Goal: Task Accomplishment & Management: Manage account settings

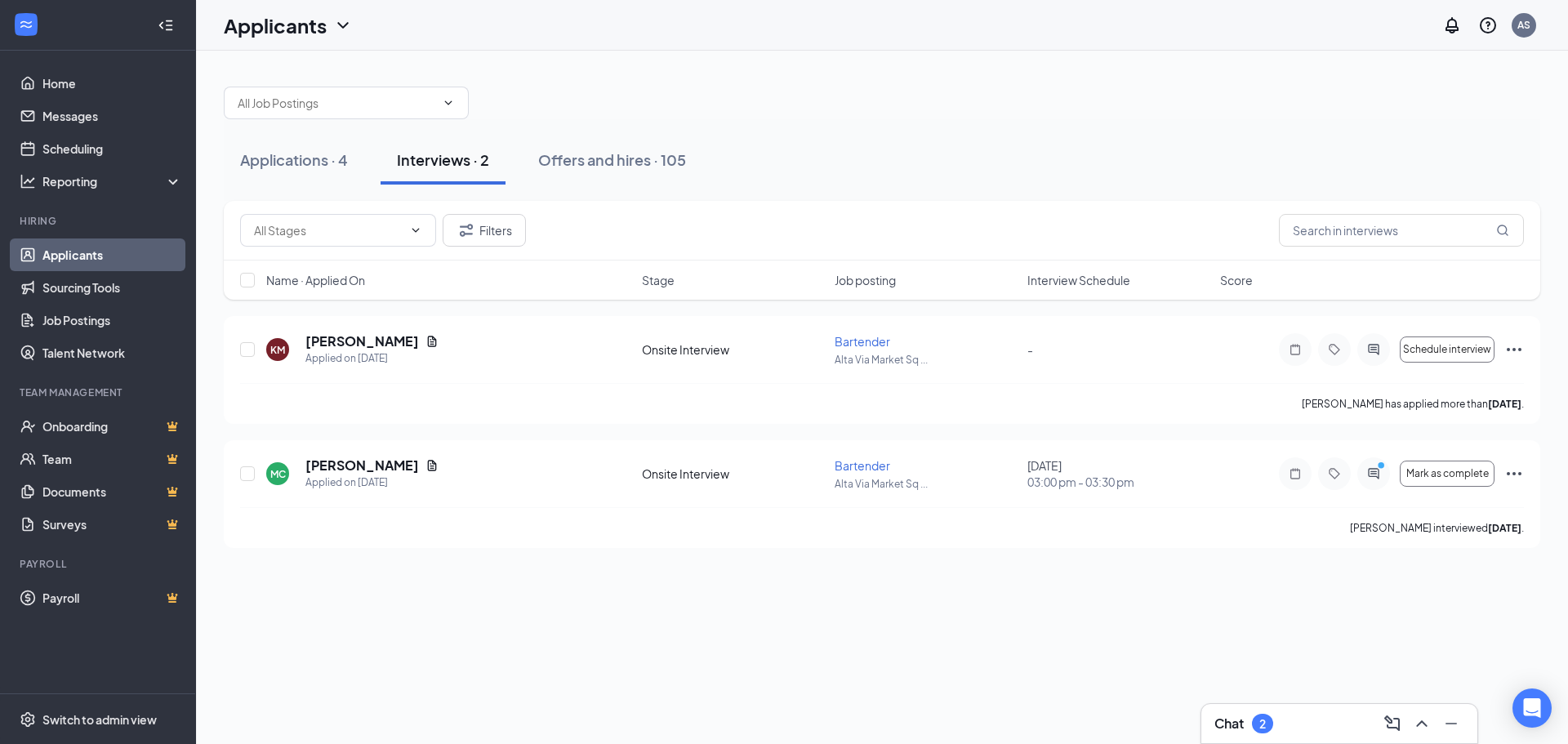
click at [335, 185] on div "Applications · 4 Interviews · 2 Offers and hires · 105" at bounding box center [882, 160] width 1317 height 82
click at [328, 147] on button "Applications · 4" at bounding box center [293, 160] width 140 height 49
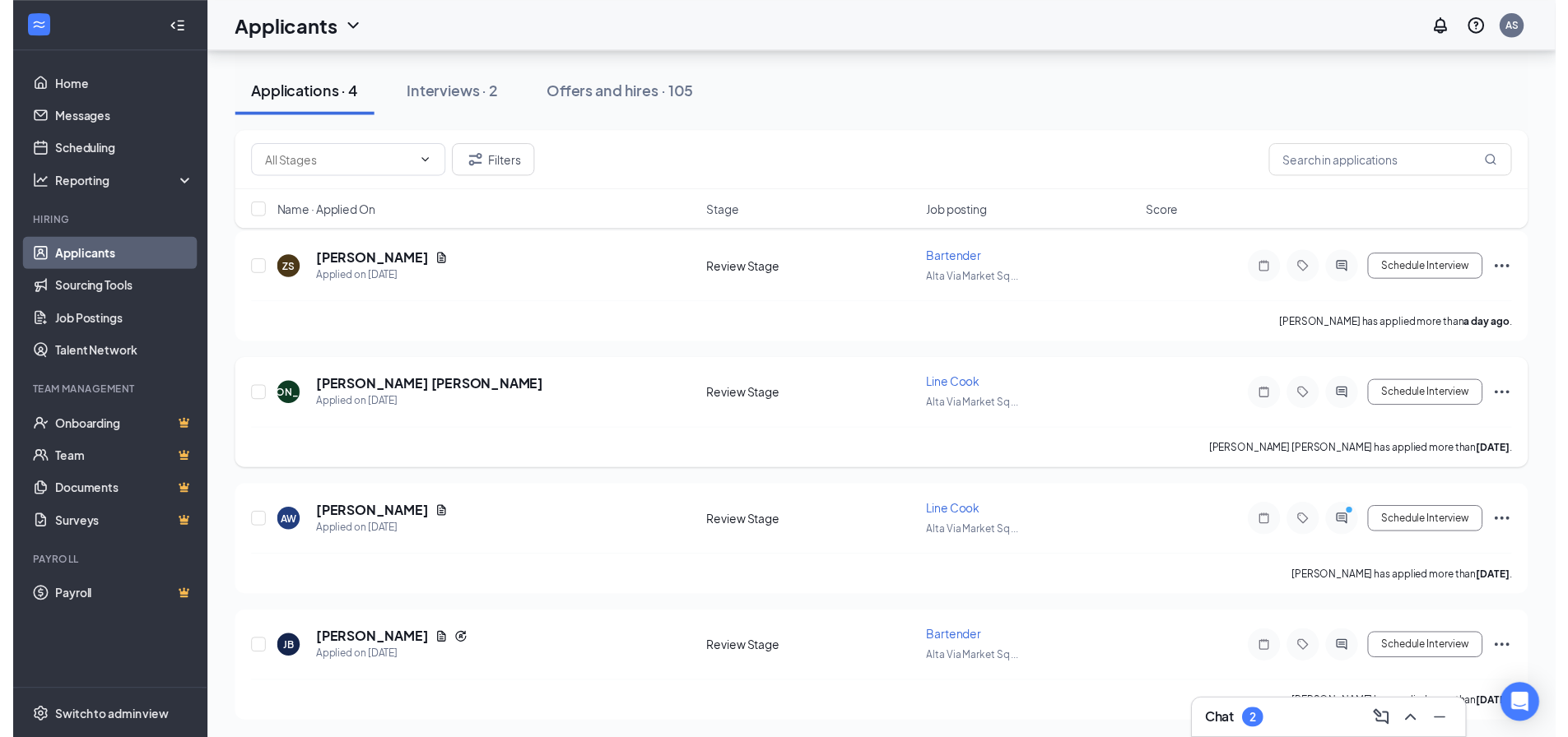
scroll to position [86, 0]
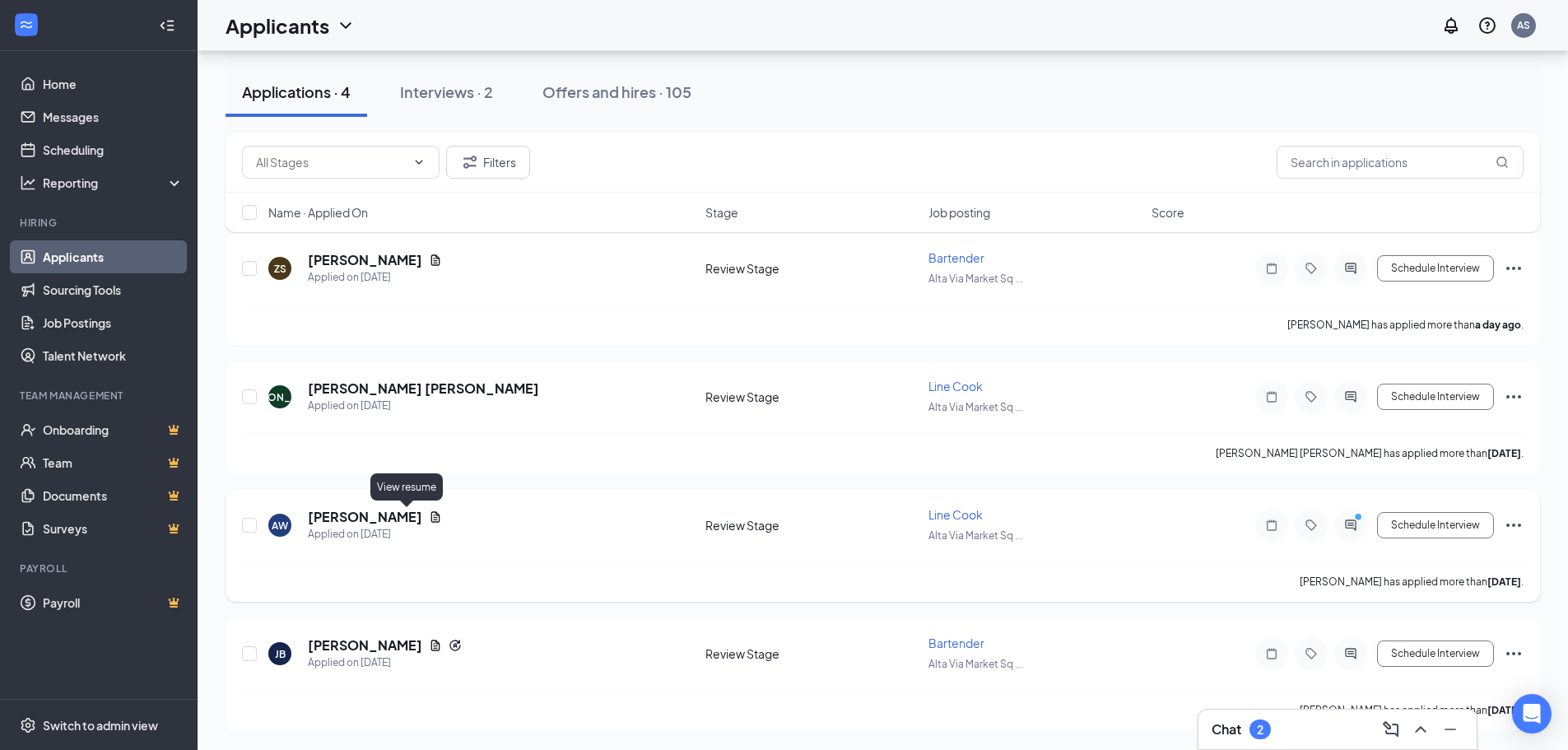
click at [429, 516] on icon "Document" at bounding box center [436, 517] width 14 height 14
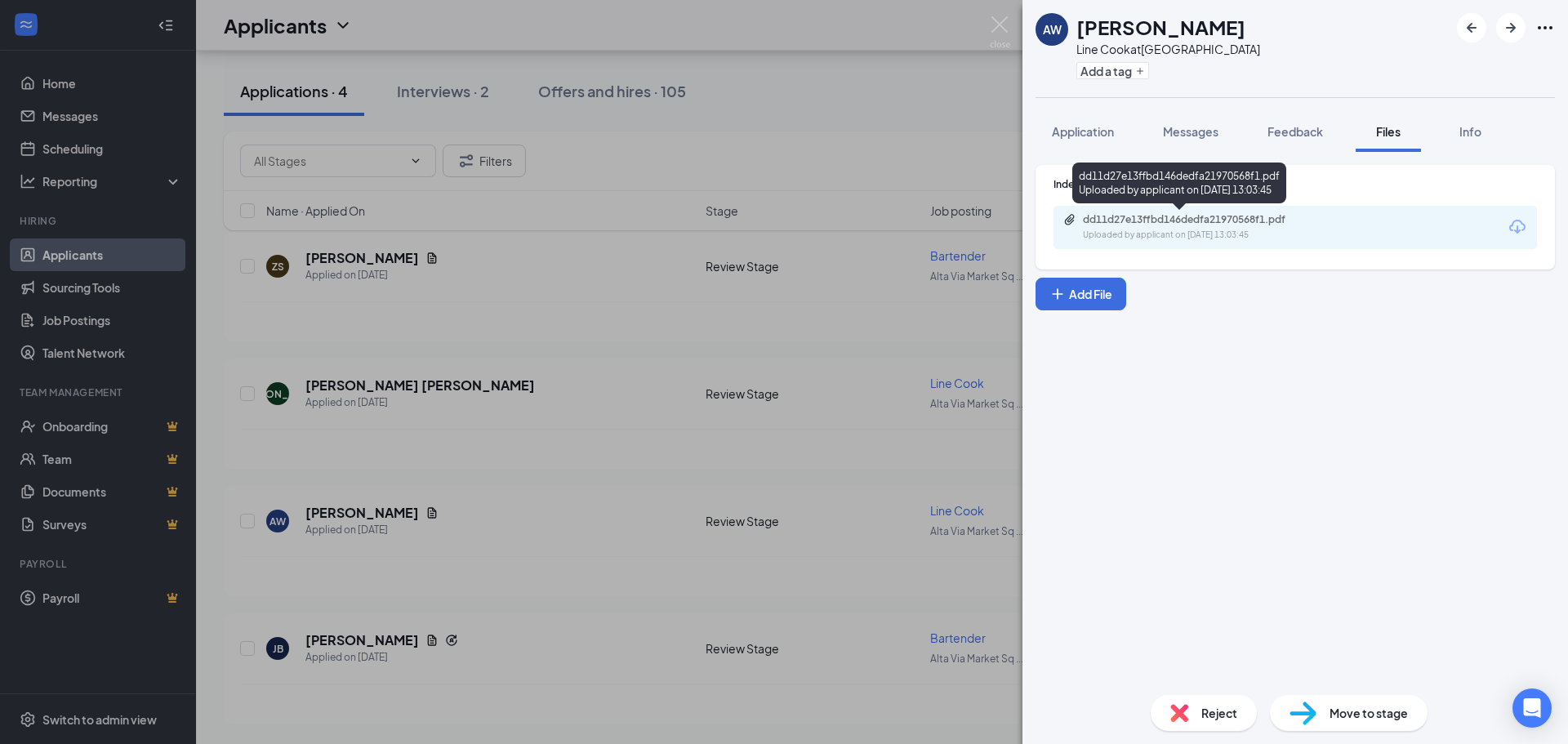
click at [1239, 220] on div "dd11d27e13ffbd146dedfa21970568f1.pdf" at bounding box center [1197, 220] width 229 height 13
click at [681, 470] on div "AW [PERSON_NAME] Line Cook at [GEOGRAPHIC_DATA] Add a tag Application Messages …" at bounding box center [784, 372] width 1568 height 744
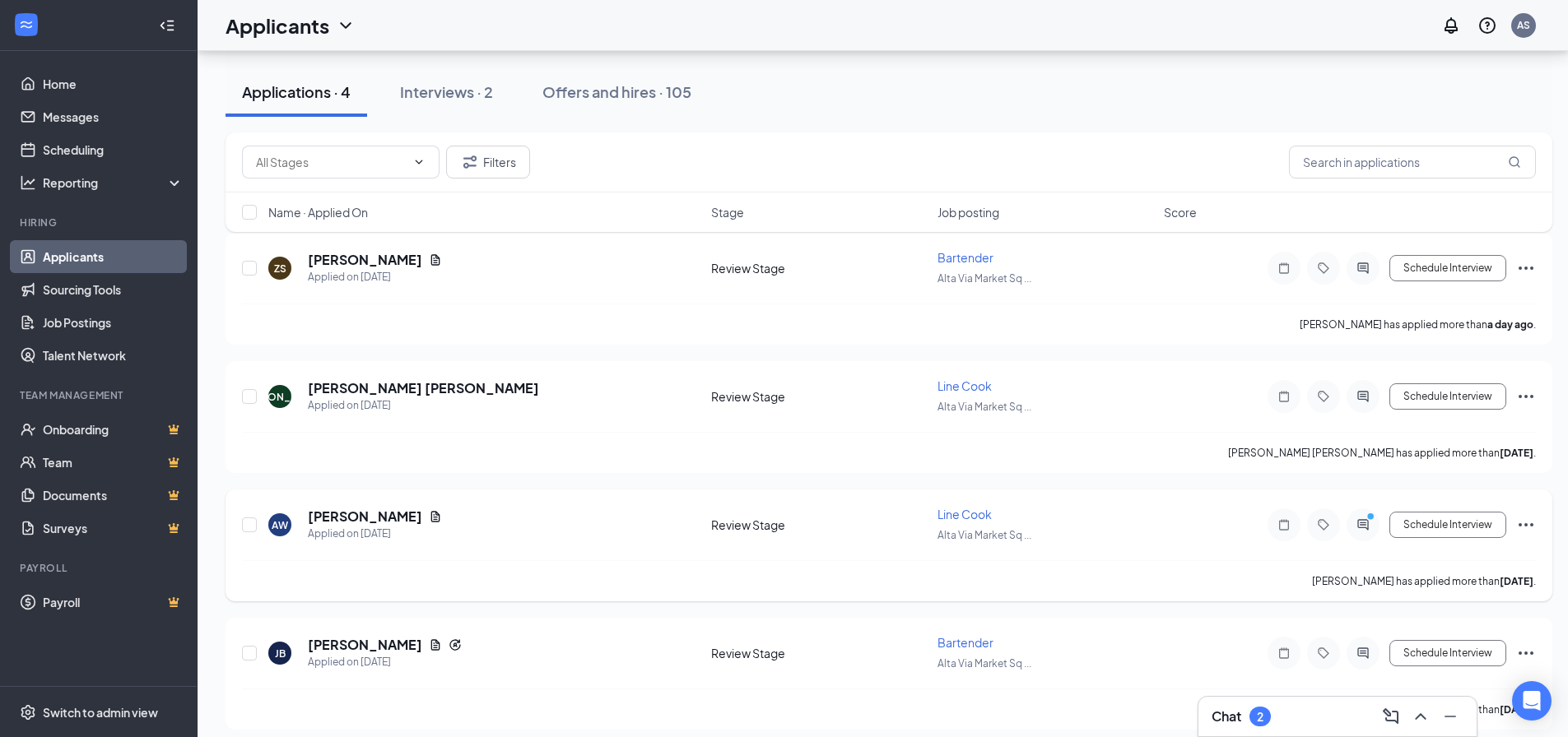
click at [1366, 531] on div at bounding box center [1363, 524] width 33 height 33
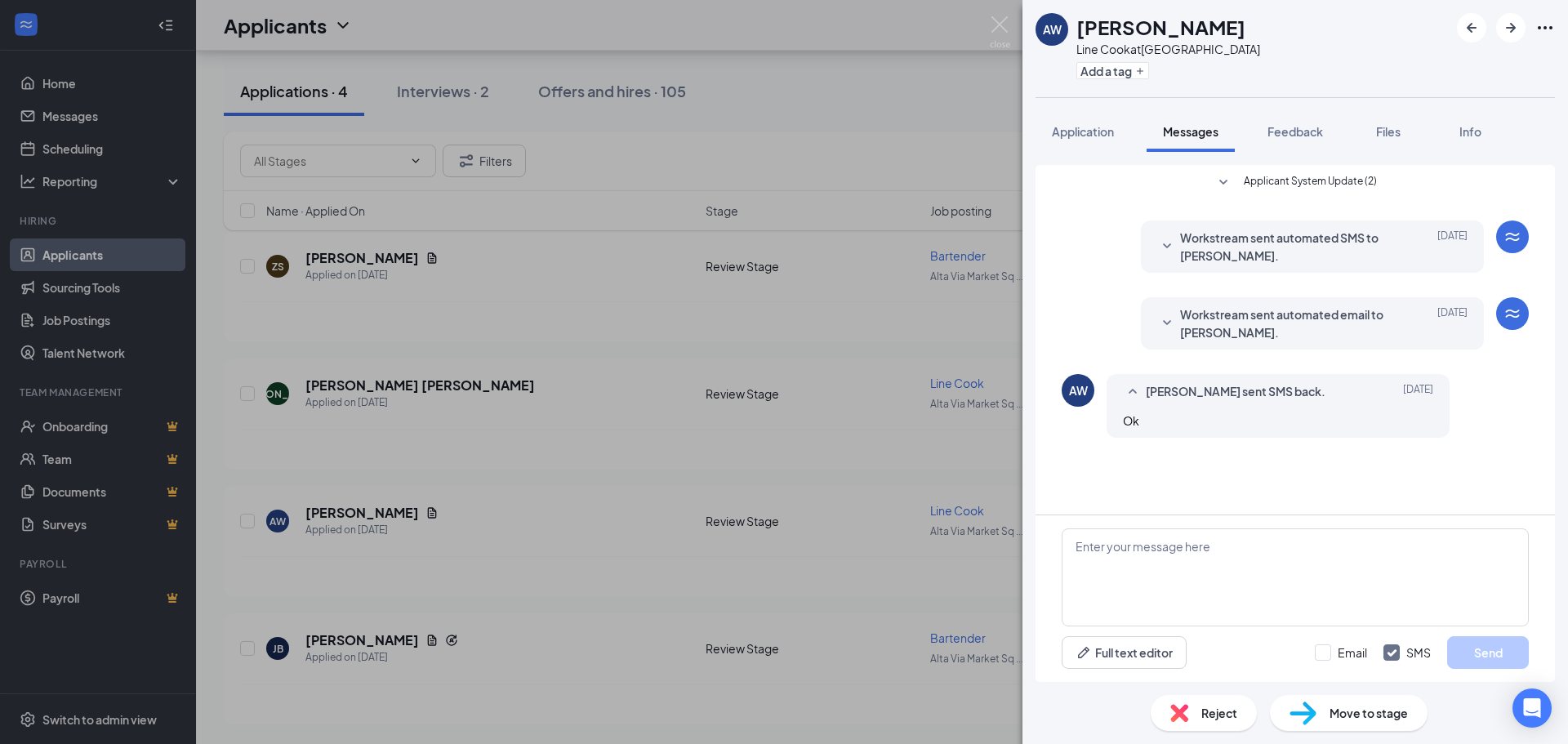
click at [1006, 36] on img at bounding box center [1000, 32] width 20 height 32
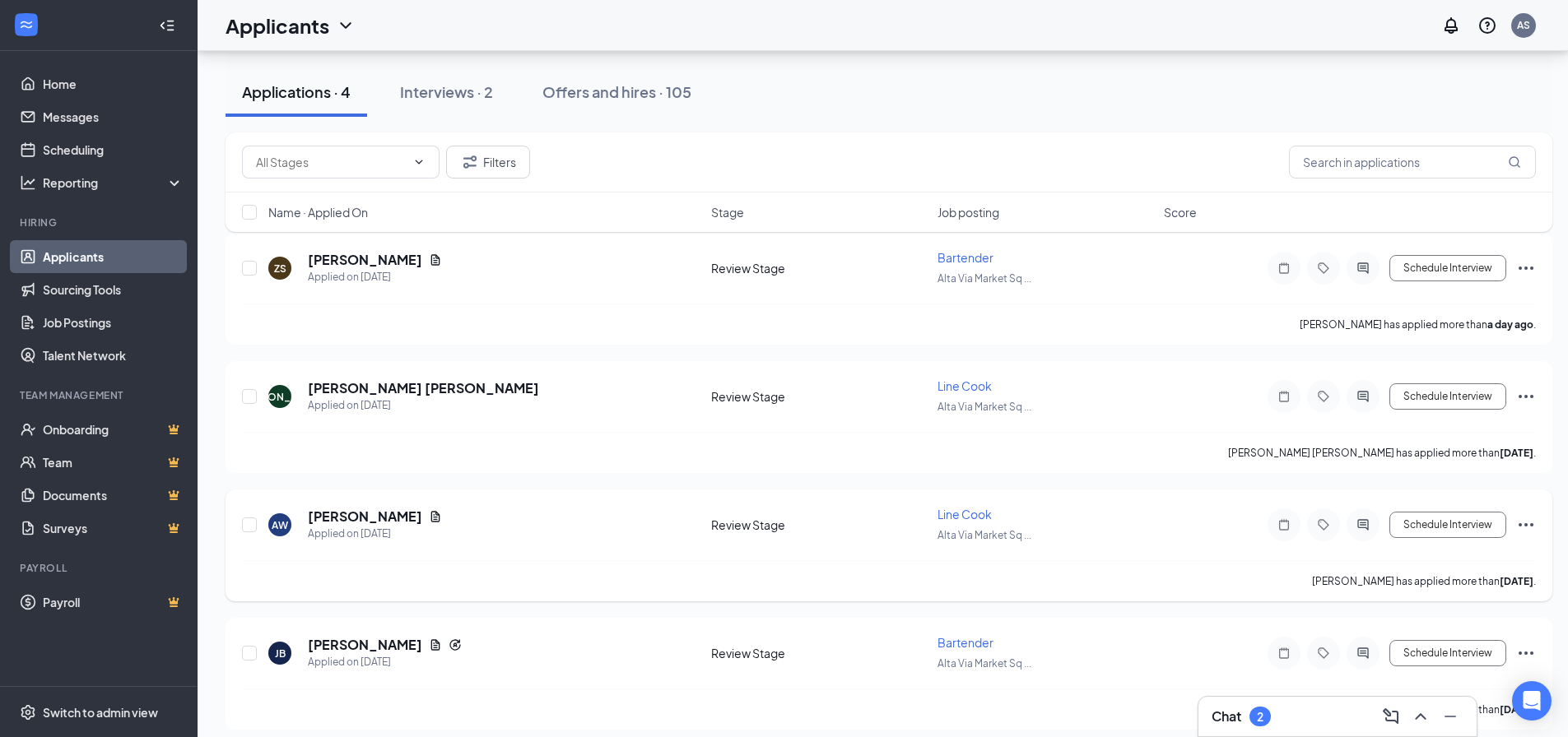
click at [1525, 534] on icon "Ellipses" at bounding box center [1526, 524] width 19 height 19
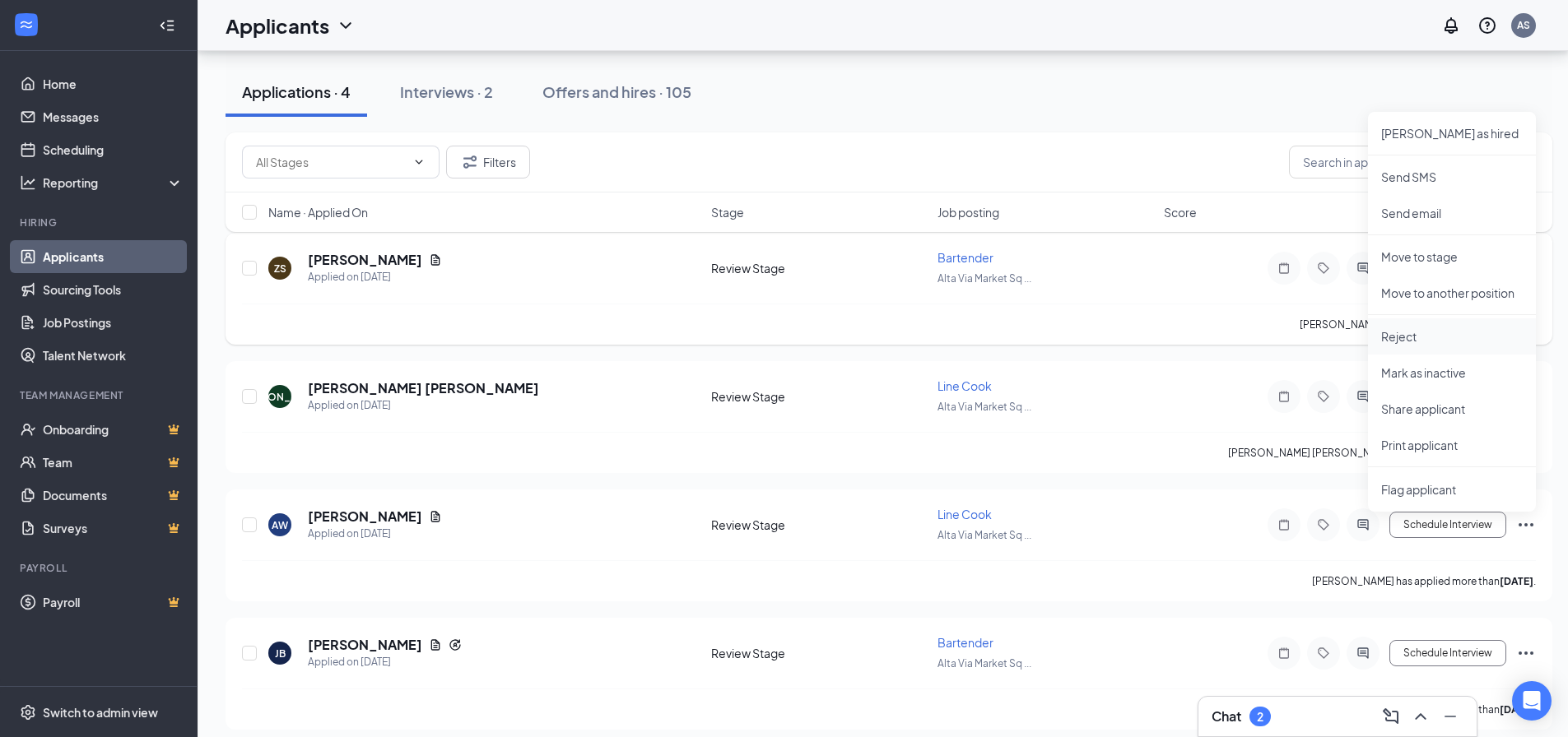
click at [1435, 347] on li "Reject" at bounding box center [1452, 336] width 168 height 36
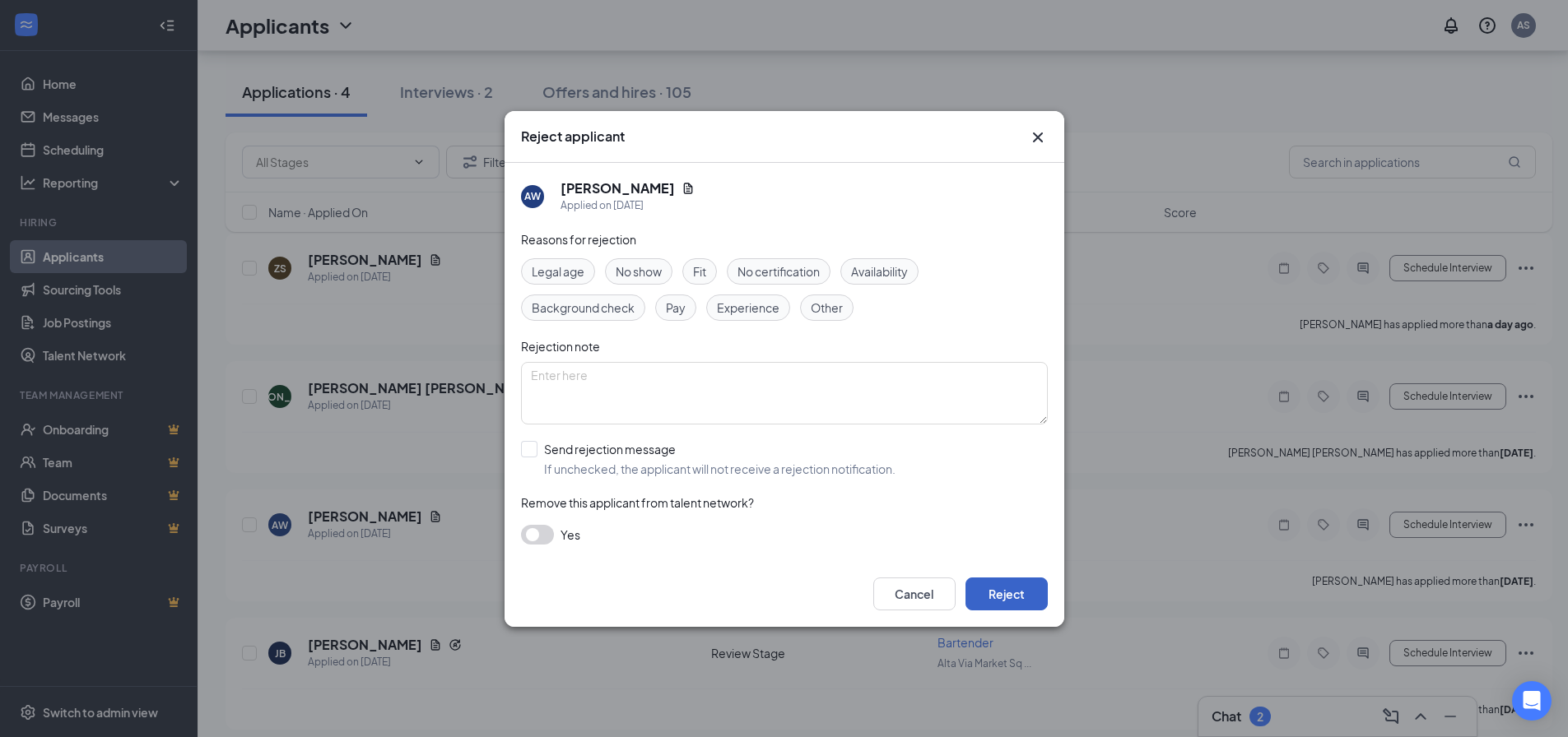
click at [1043, 596] on button "Reject" at bounding box center [1006, 594] width 82 height 33
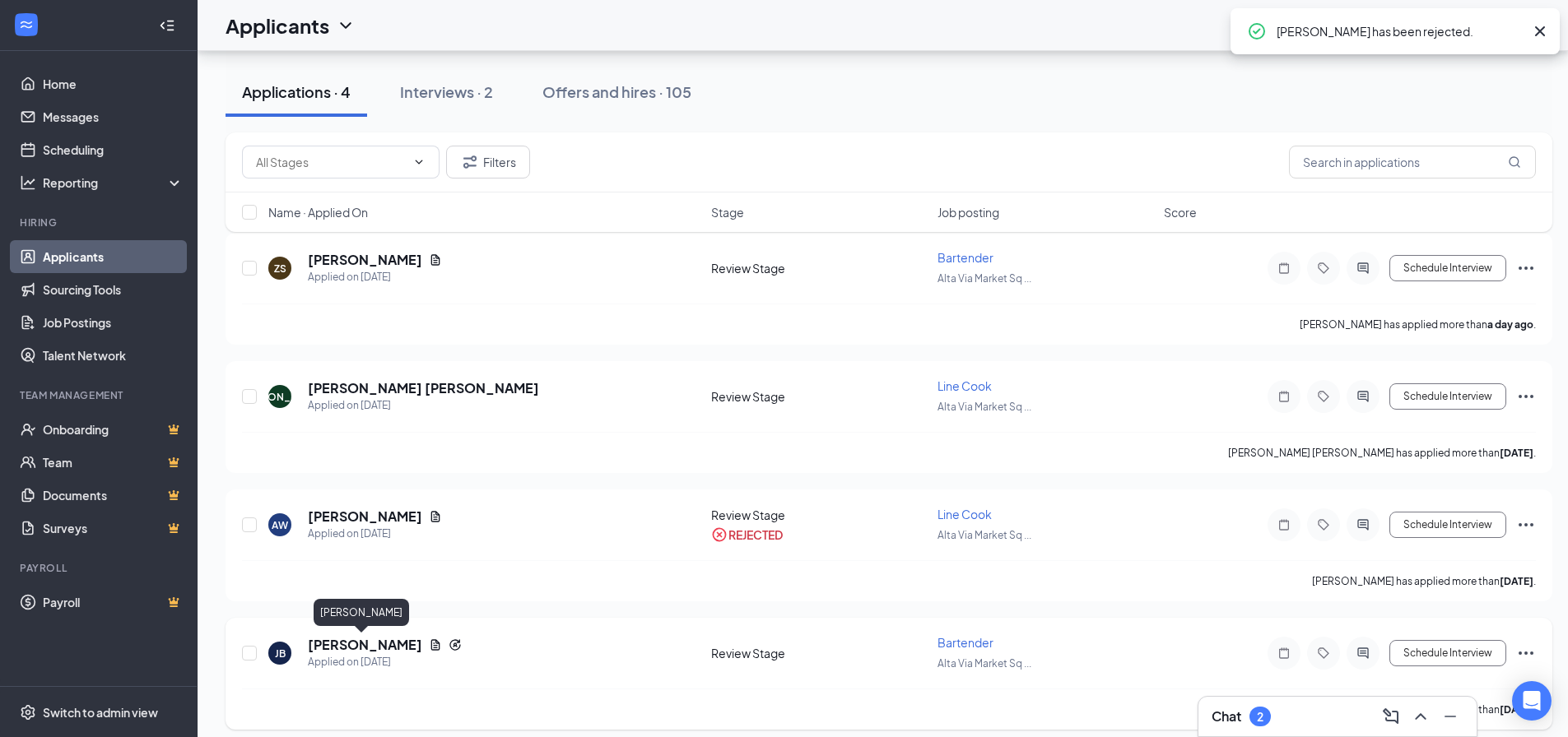
click at [384, 642] on h5 "[PERSON_NAME]" at bounding box center [364, 645] width 114 height 18
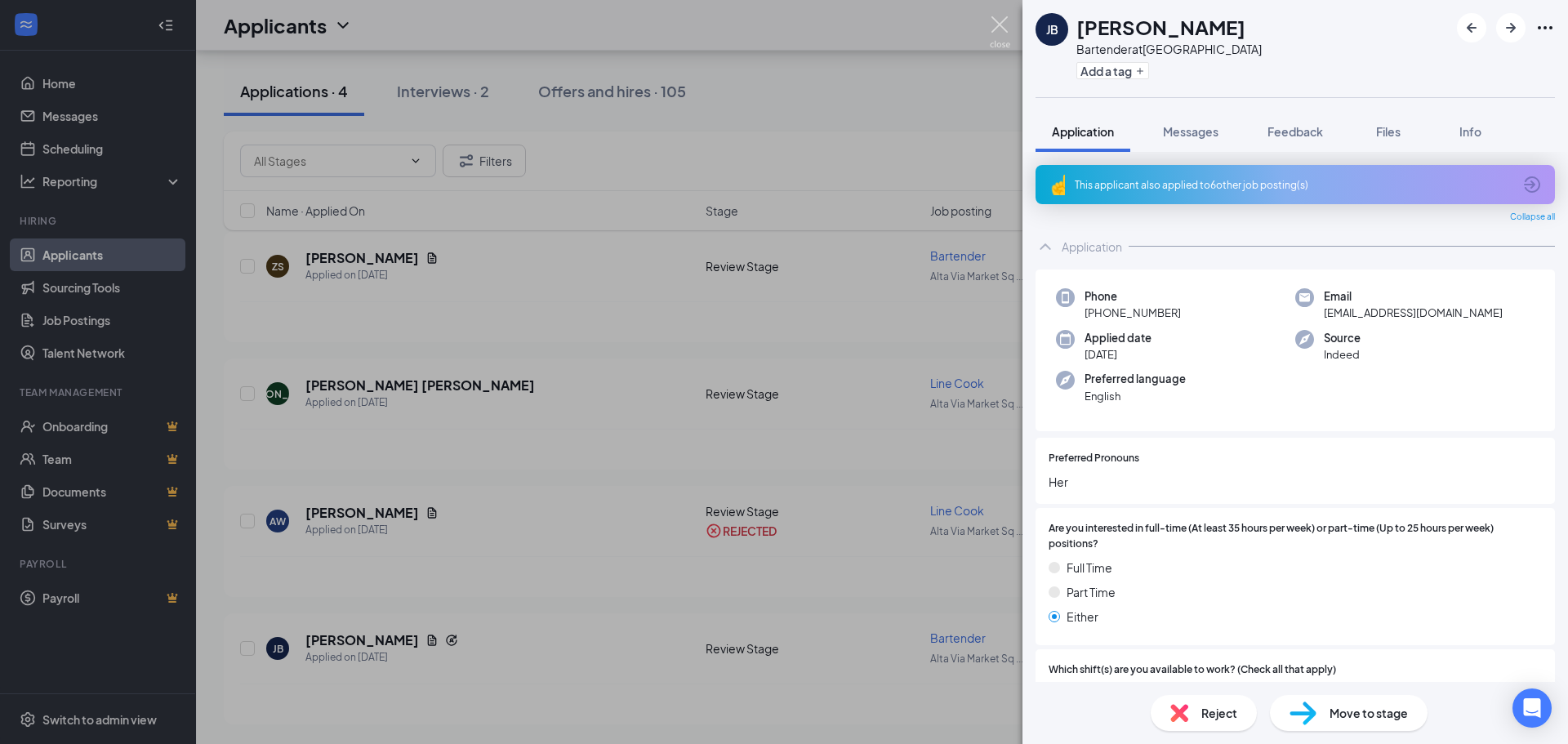
click at [995, 34] on img at bounding box center [1000, 32] width 20 height 32
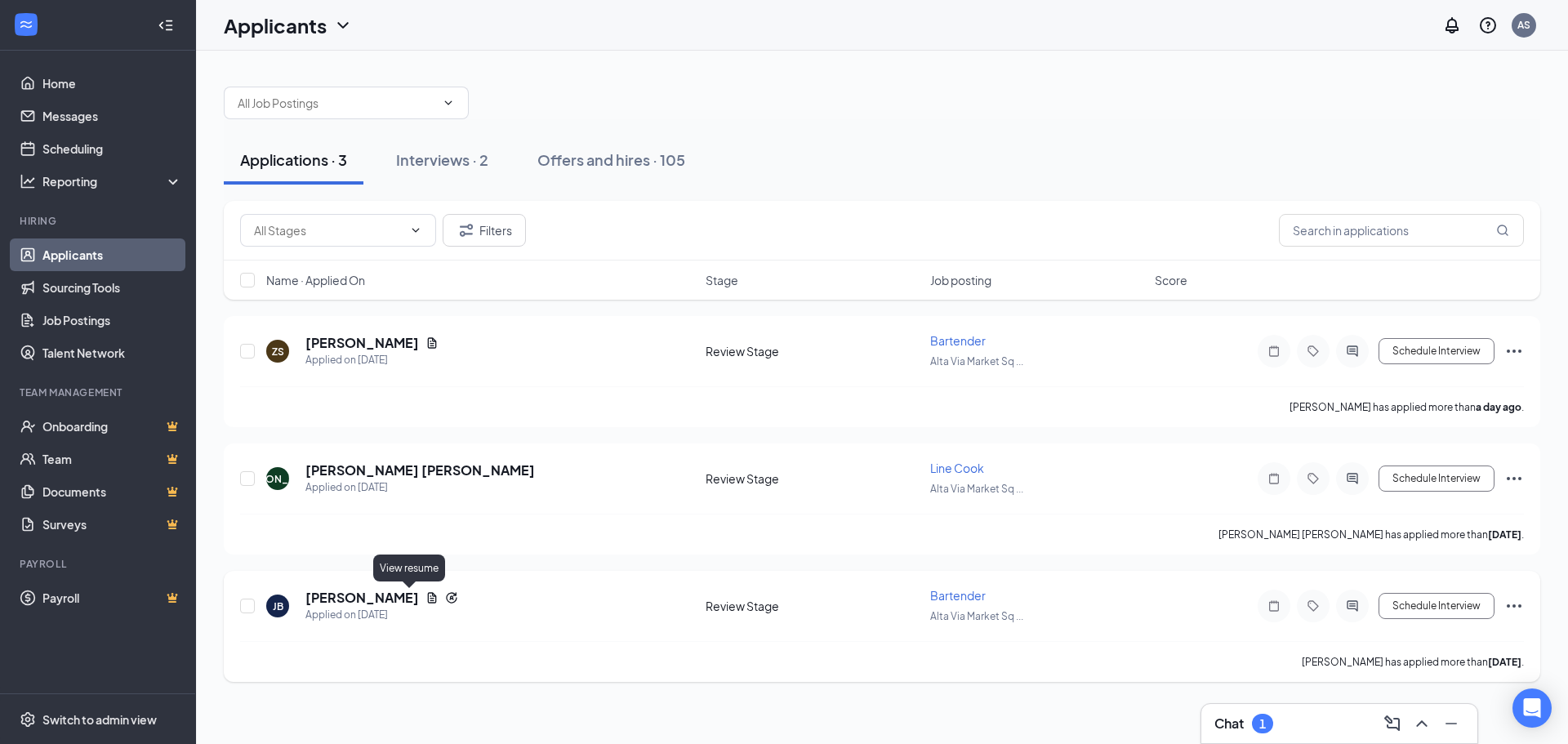
click at [425, 602] on icon "Document" at bounding box center [432, 598] width 13 height 13
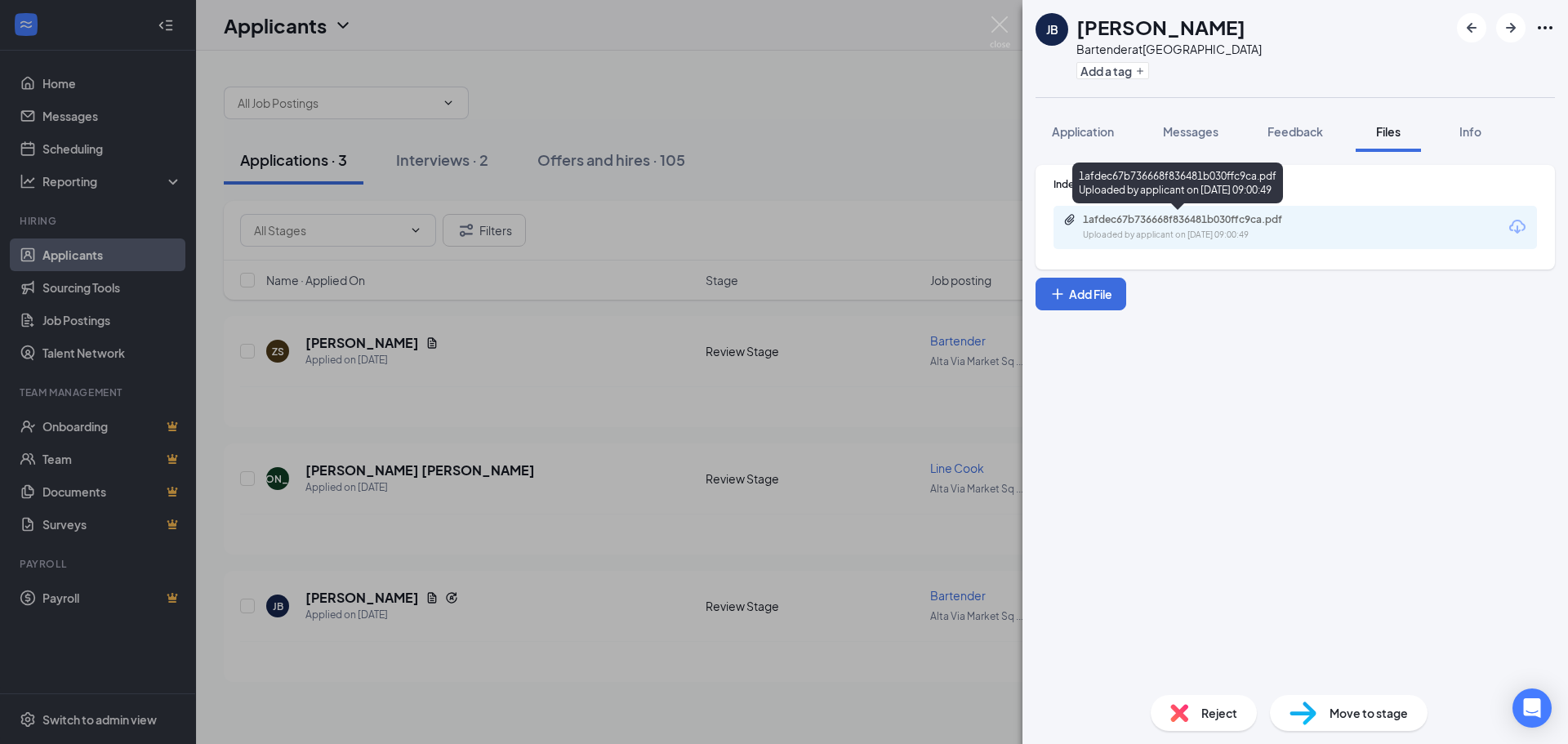
click at [1224, 227] on div "1afdec67b736668f836481b030ffc9ca.pdf Uploaded by applicant on [DATE] 09:00:49" at bounding box center [1196, 228] width 265 height 29
click at [1065, 92] on div "JB [PERSON_NAME] Bartender at [GEOGRAPHIC_DATA] Add a tag" at bounding box center [1295, 49] width 546 height 98
click at [948, 101] on div "JB [PERSON_NAME] Bartender at [GEOGRAPHIC_DATA] Add a tag Application Messages …" at bounding box center [784, 372] width 1568 height 744
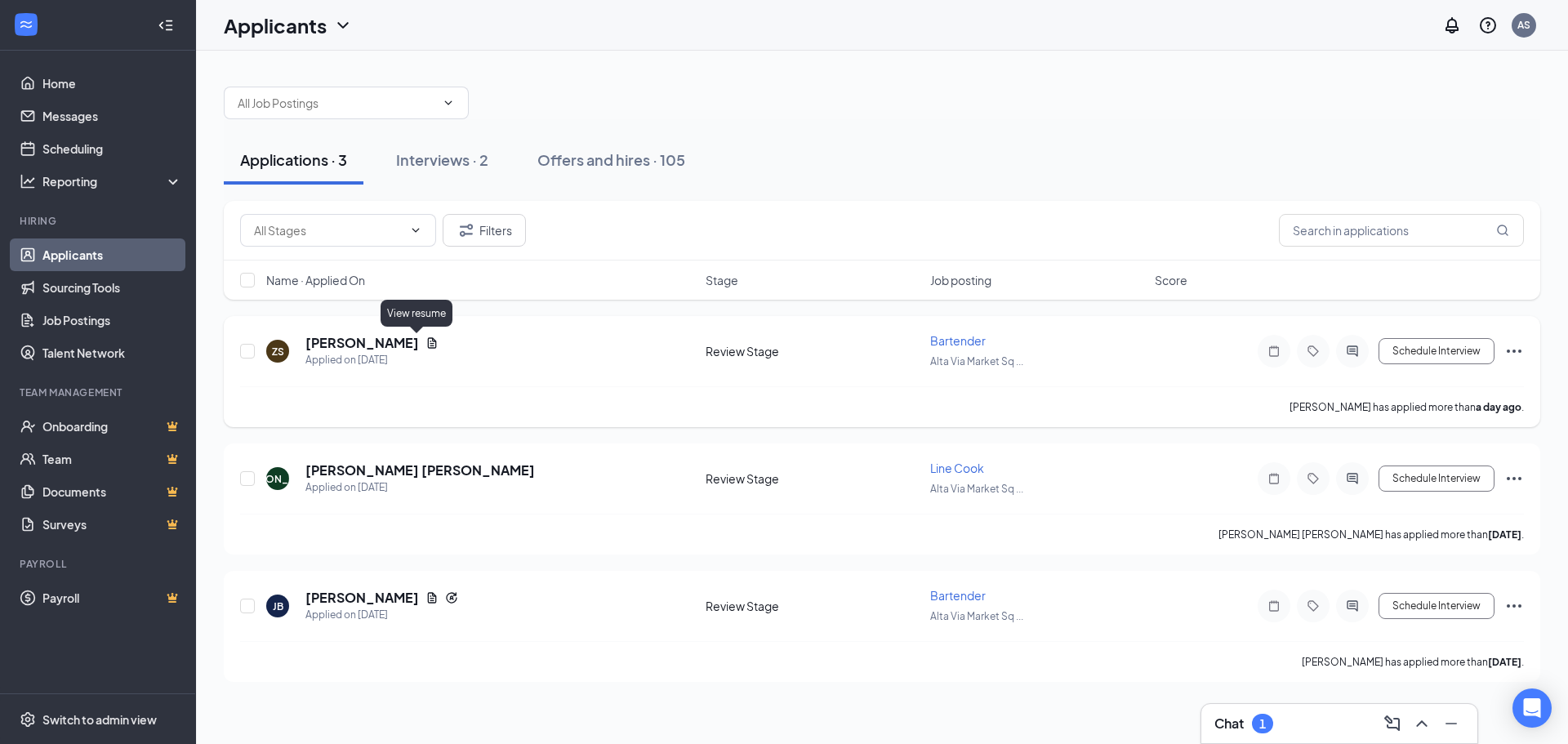
click at [428, 340] on icon "Document" at bounding box center [432, 342] width 9 height 11
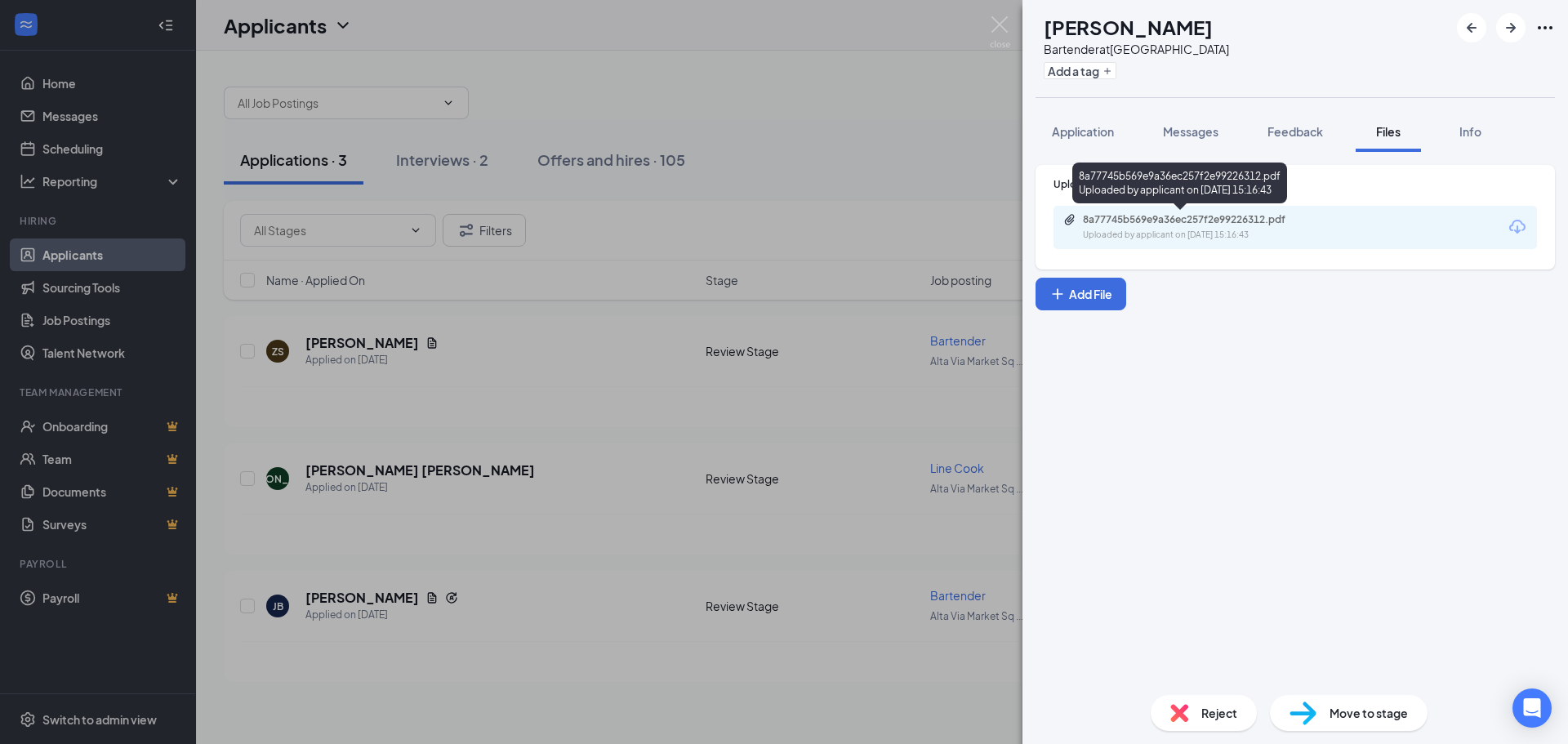
click at [1171, 220] on div "8a77745b569e9a36ec257f2e99226312.pdf" at bounding box center [1197, 220] width 229 height 13
click at [876, 198] on div "ZS Zea [PERSON_NAME] Bartender at [GEOGRAPHIC_DATA] Add a tag Application Messa…" at bounding box center [784, 372] width 1568 height 744
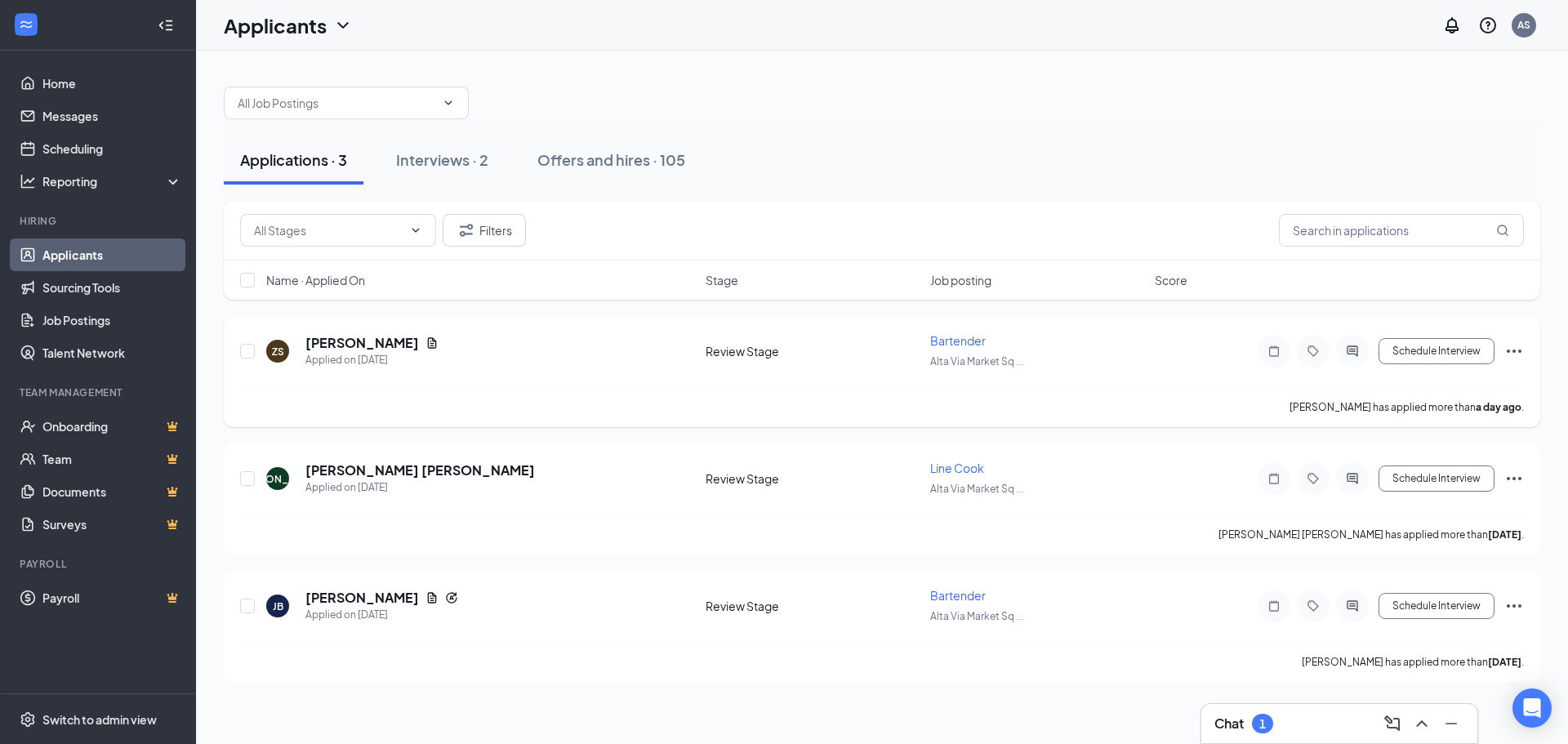
click at [1517, 358] on icon "Ellipses" at bounding box center [1513, 351] width 19 height 19
click at [911, 144] on div "Applications · 3 Interviews · 2 Offers and hires · 105" at bounding box center [882, 160] width 1317 height 49
click at [1454, 345] on button "Schedule Interview" at bounding box center [1437, 351] width 116 height 26
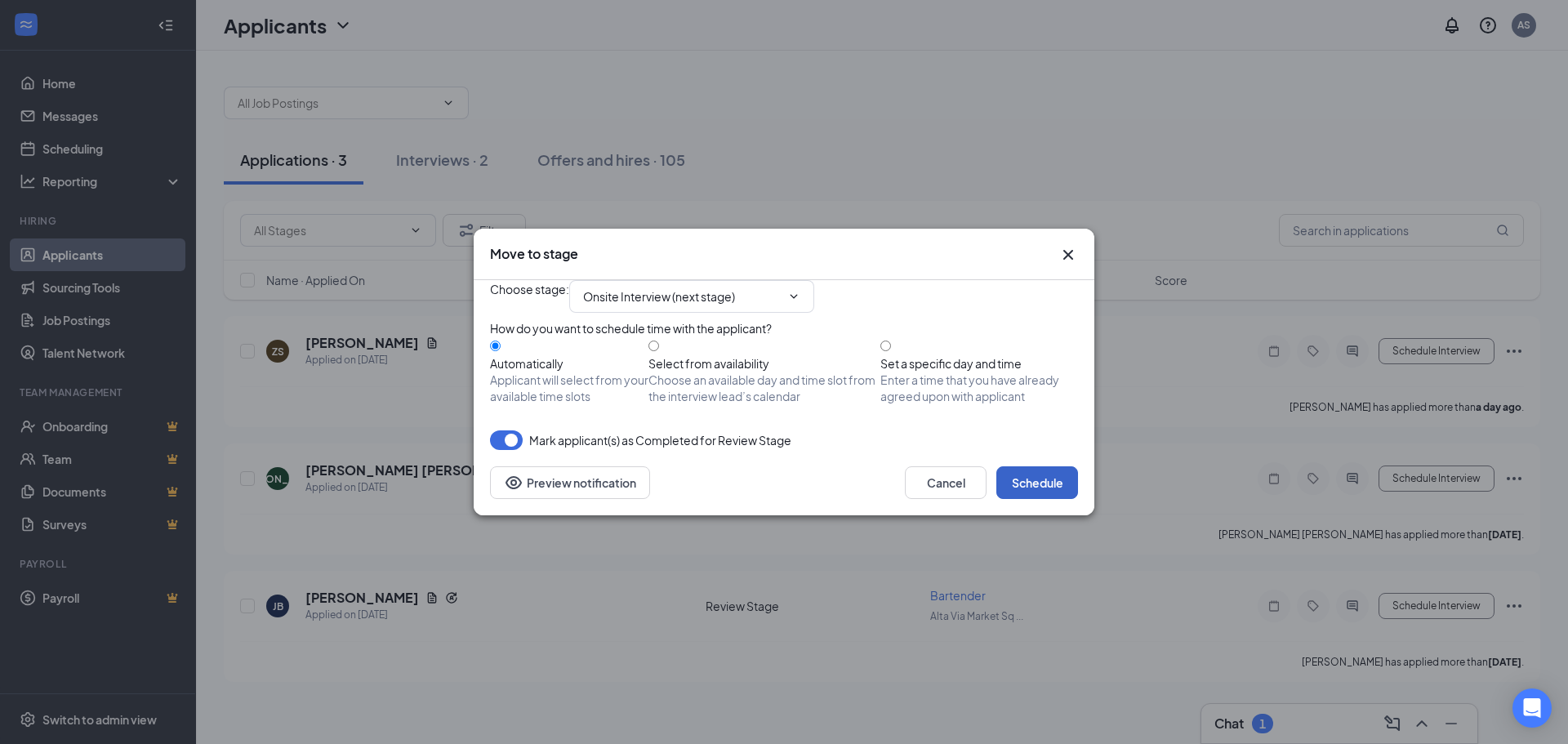
click at [1042, 499] on button "Schedule" at bounding box center [1037, 483] width 82 height 33
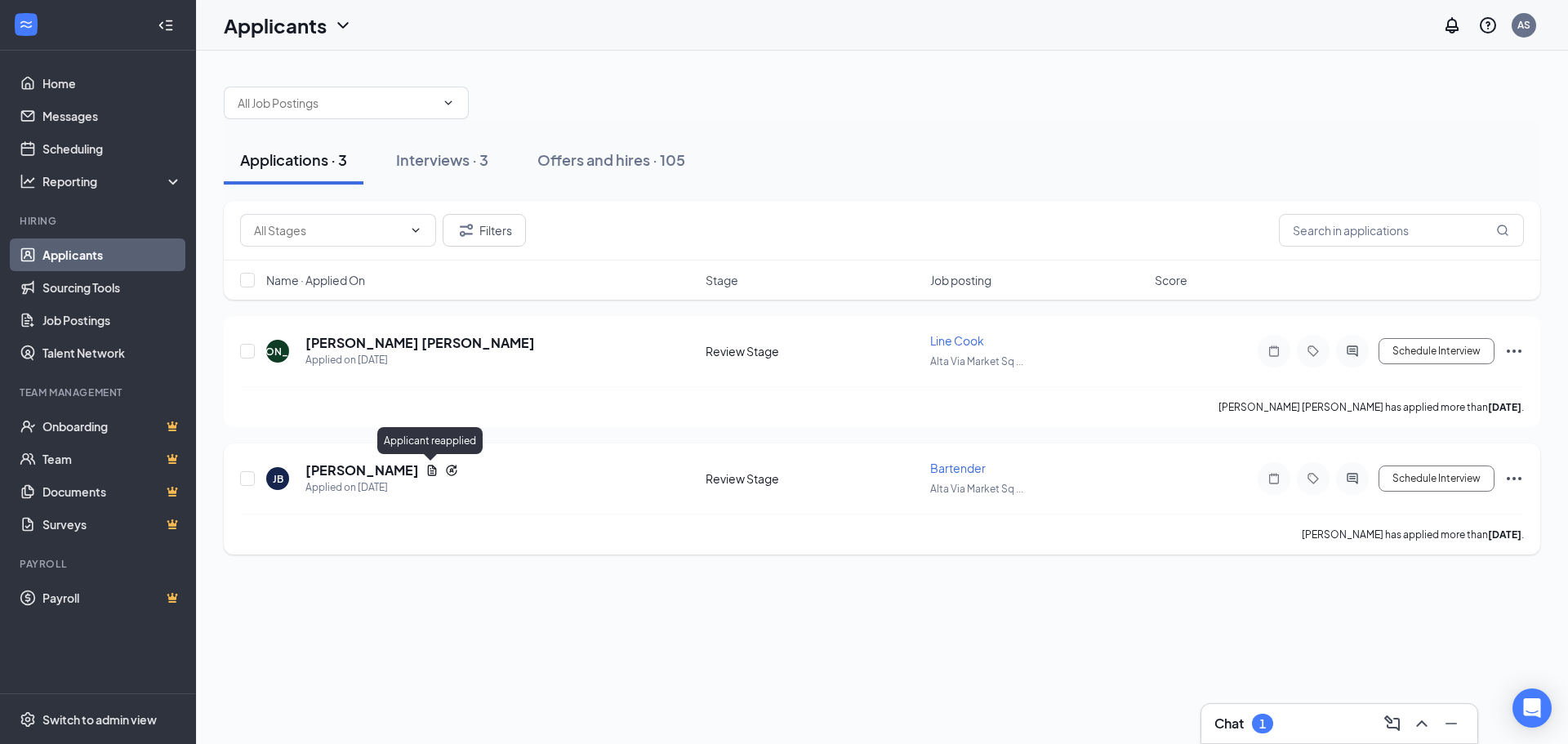
click at [446, 470] on icon "Reapply" at bounding box center [451, 470] width 11 height 11
click at [1513, 475] on icon "Ellipses" at bounding box center [1513, 478] width 19 height 19
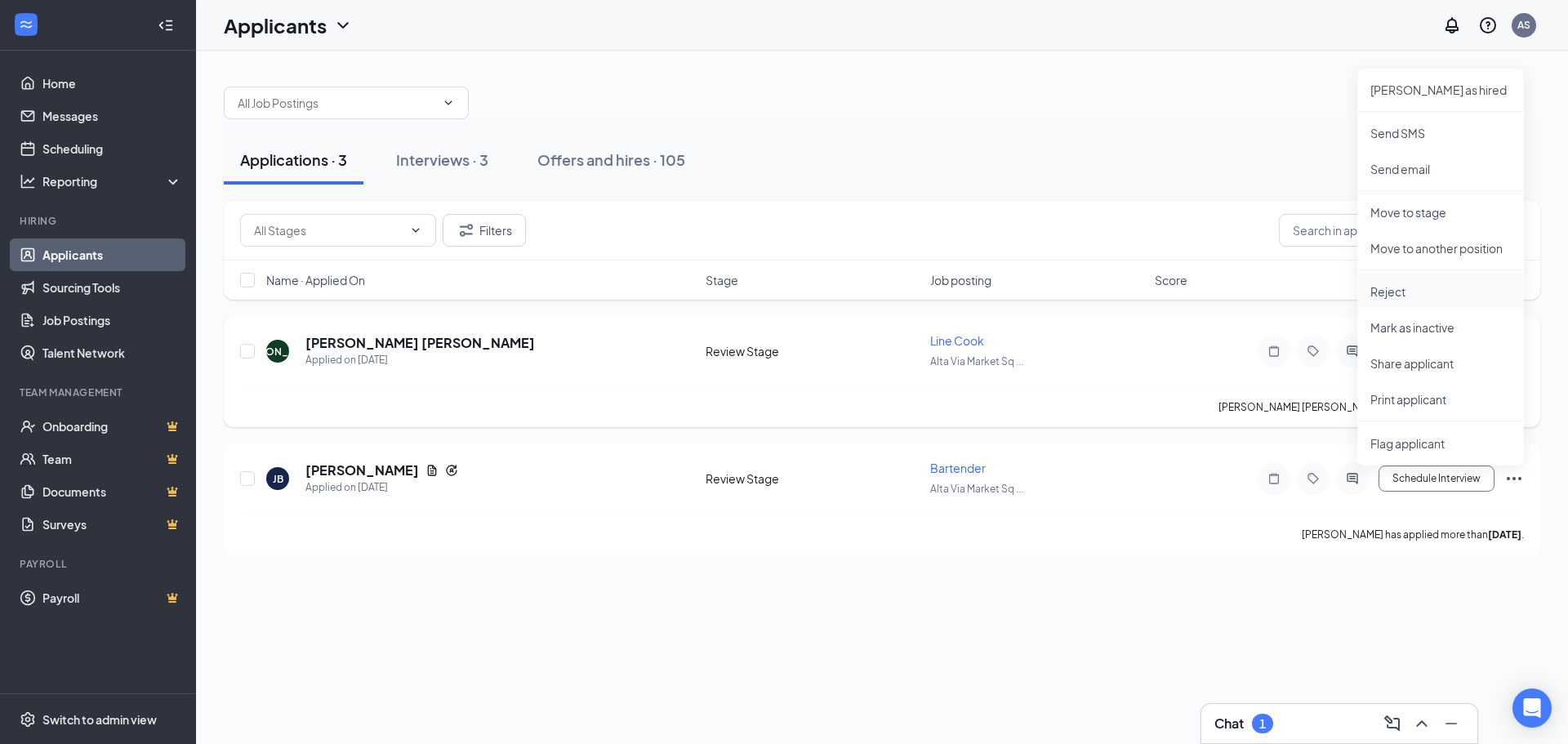
click at [1398, 288] on p "Reject" at bounding box center [1440, 291] width 140 height 16
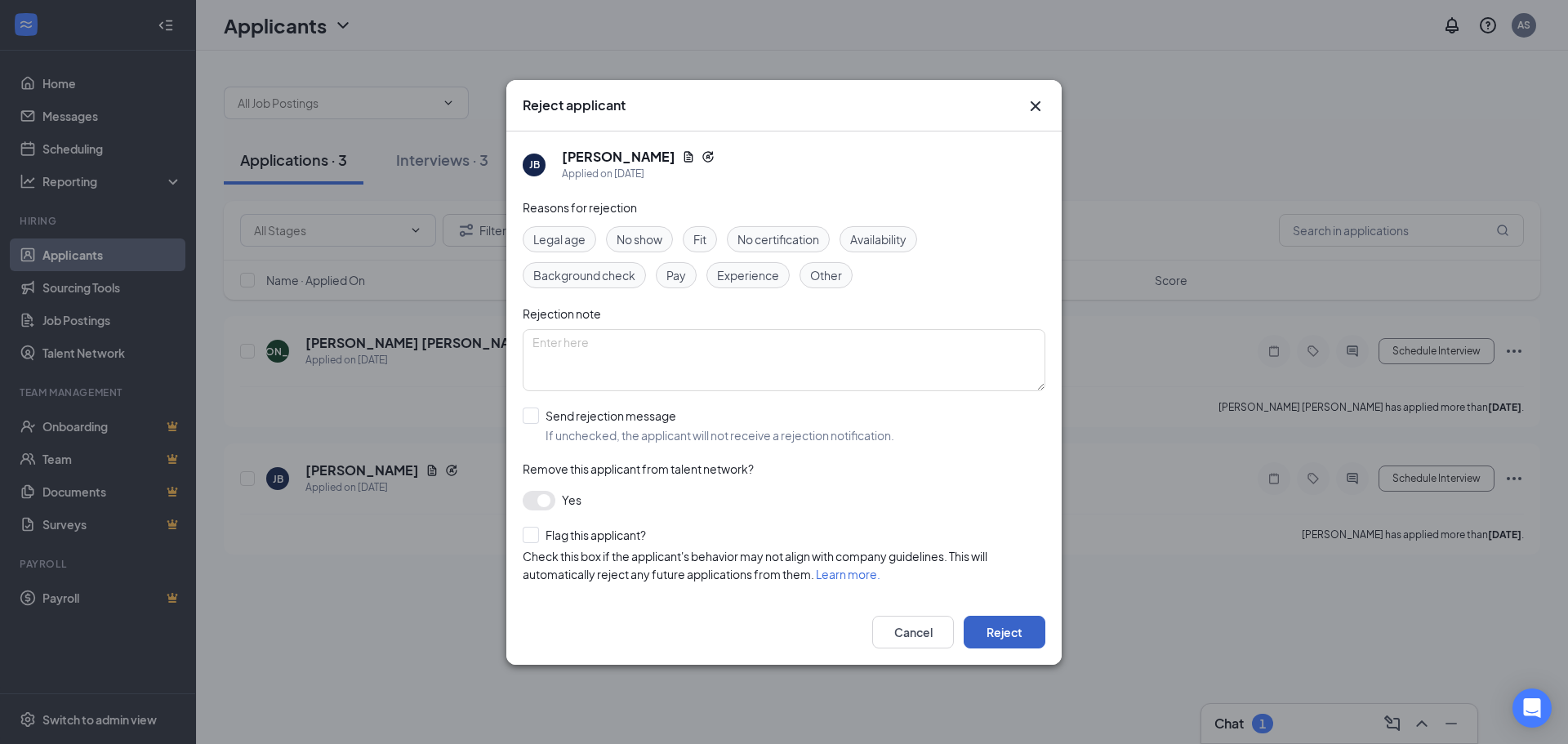
click at [1026, 632] on button "Reject" at bounding box center [1004, 631] width 82 height 33
